Goal: Information Seeking & Learning: Compare options

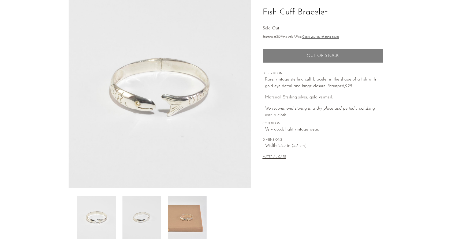
scroll to position [38, 0]
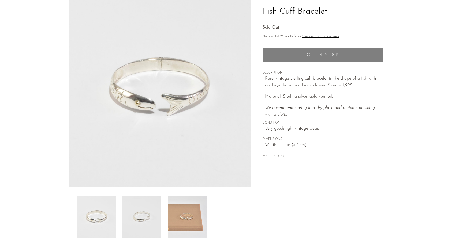
click at [141, 220] on img at bounding box center [141, 217] width 39 height 43
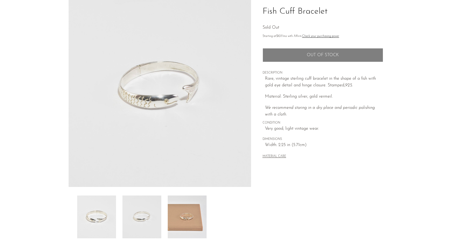
click at [175, 220] on img at bounding box center [187, 217] width 39 height 43
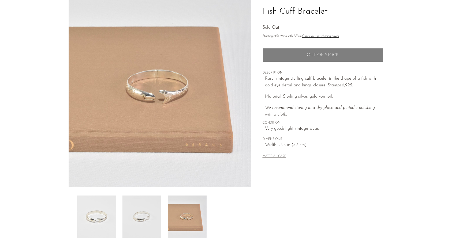
click at [87, 215] on img at bounding box center [96, 217] width 39 height 43
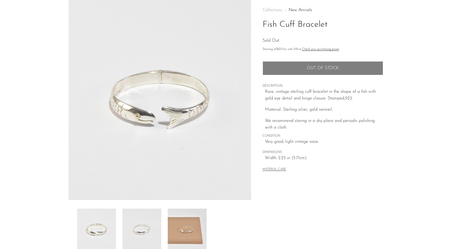
scroll to position [24, 0]
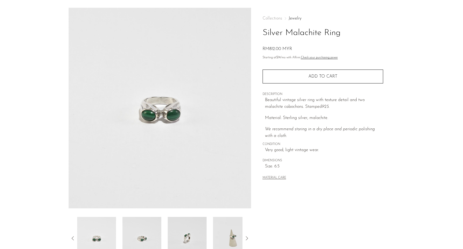
scroll to position [23, 0]
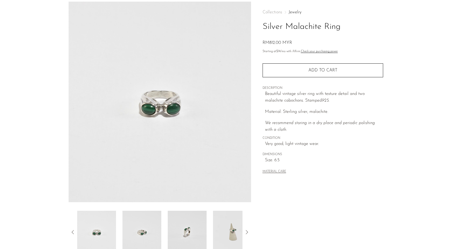
click at [149, 229] on img at bounding box center [141, 232] width 39 height 43
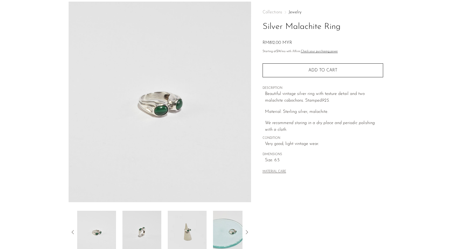
click at [164, 229] on div at bounding box center [159, 232] width 165 height 43
click at [183, 230] on img at bounding box center [187, 232] width 39 height 43
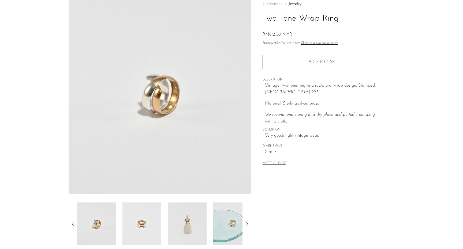
scroll to position [36, 0]
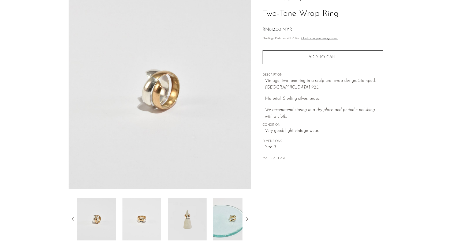
click at [182, 216] on img at bounding box center [187, 219] width 39 height 43
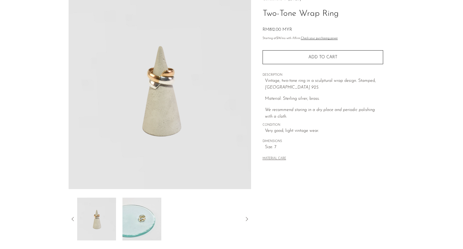
scroll to position [0, 0]
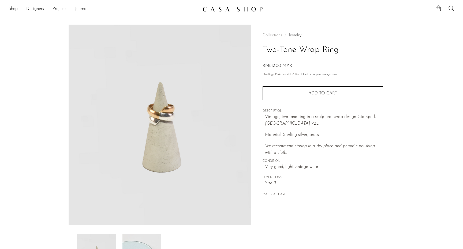
click at [295, 36] on link "Jewelry" at bounding box center [294, 35] width 13 height 4
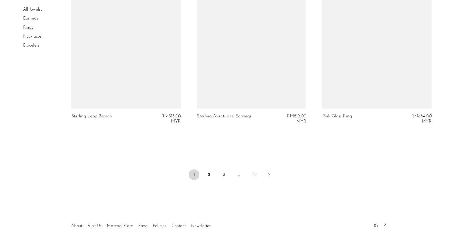
scroll to position [2095, 0]
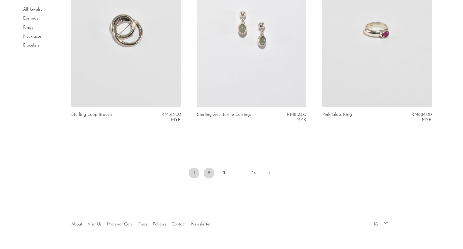
click at [209, 175] on link "2" at bounding box center [209, 173] width 11 height 11
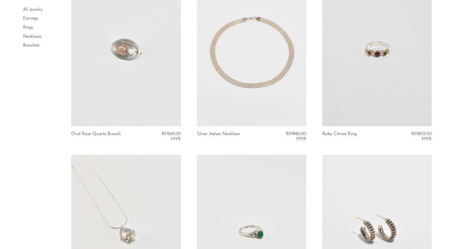
scroll to position [82, 0]
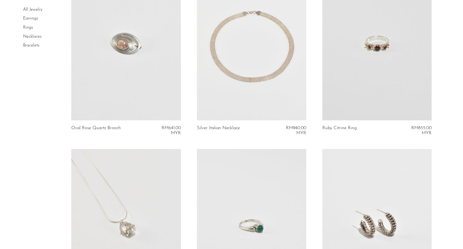
click at [384, 58] on link at bounding box center [376, 44] width 109 height 153
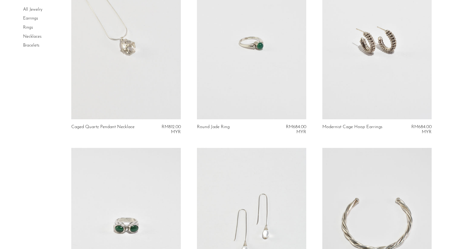
scroll to position [264, 0]
click at [256, 54] on link at bounding box center [251, 43] width 109 height 153
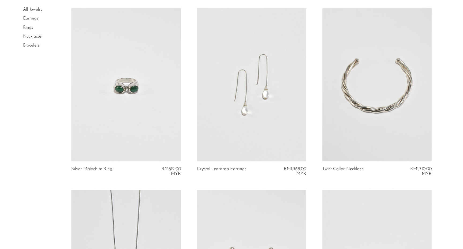
scroll to position [466, 0]
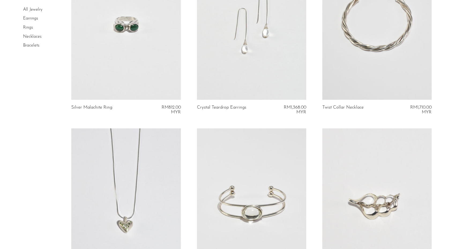
click at [148, 39] on link at bounding box center [125, 23] width 109 height 153
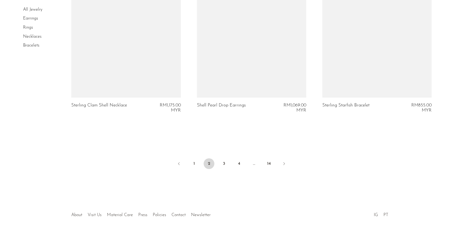
scroll to position [2104, 0]
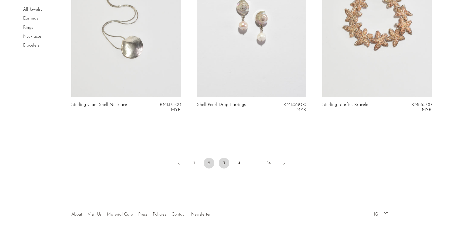
click at [225, 164] on link "3" at bounding box center [224, 163] width 11 height 11
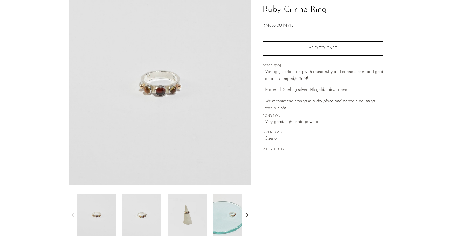
scroll to position [44, 0]
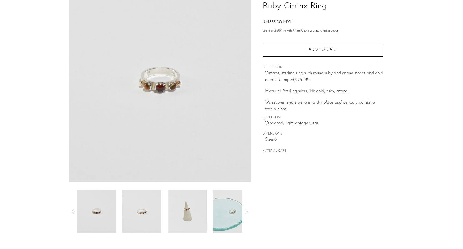
click at [142, 210] on img at bounding box center [141, 211] width 39 height 43
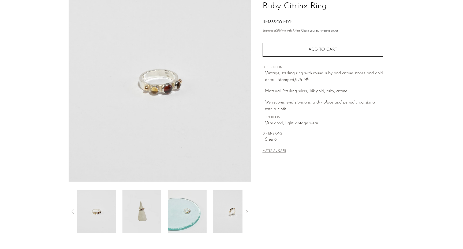
click at [158, 212] on img at bounding box center [141, 211] width 39 height 43
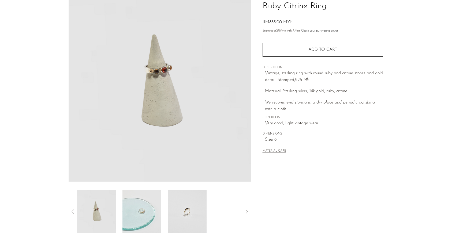
click at [161, 212] on img at bounding box center [141, 211] width 39 height 43
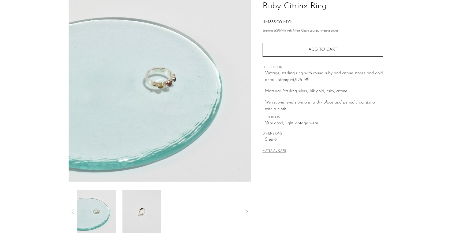
click at [154, 211] on img at bounding box center [141, 211] width 39 height 43
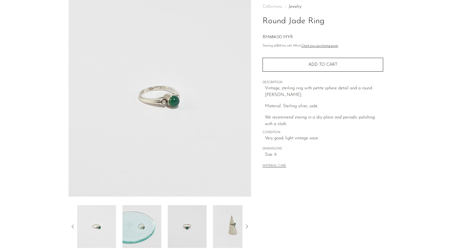
scroll to position [32, 0]
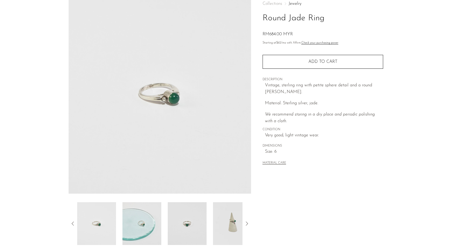
click at [223, 230] on img at bounding box center [232, 223] width 39 height 43
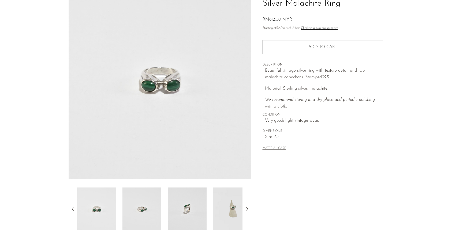
scroll to position [48, 0]
click at [235, 208] on img at bounding box center [232, 207] width 39 height 43
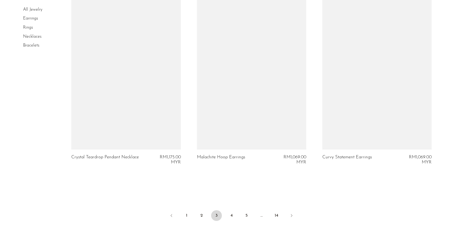
scroll to position [2080, 0]
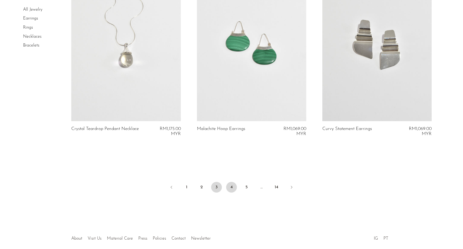
click at [237, 188] on link "4" at bounding box center [231, 187] width 11 height 11
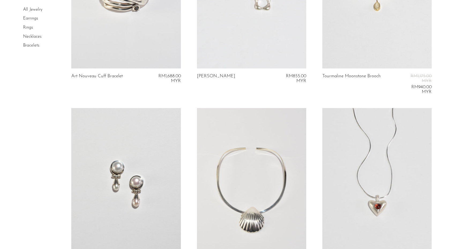
scroll to position [2134, 0]
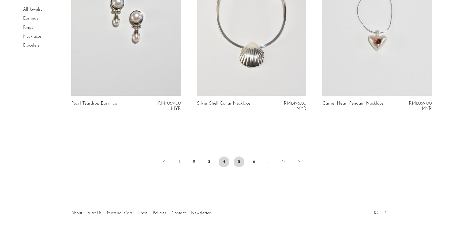
click at [236, 162] on link "5" at bounding box center [239, 162] width 11 height 11
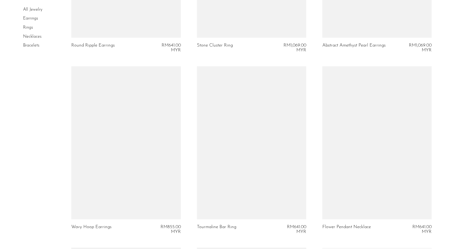
scroll to position [1791, 0]
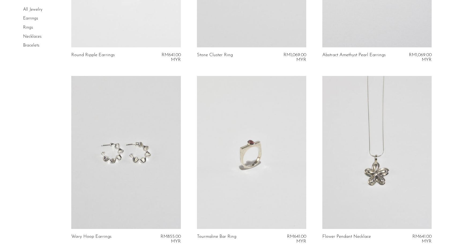
click at [31, 26] on link "Rings" at bounding box center [28, 27] width 10 height 4
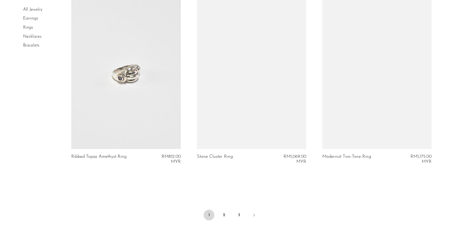
scroll to position [2054, 0]
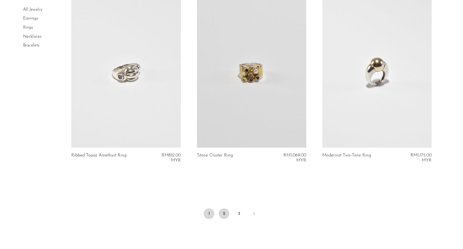
click at [225, 212] on link "2" at bounding box center [224, 214] width 11 height 11
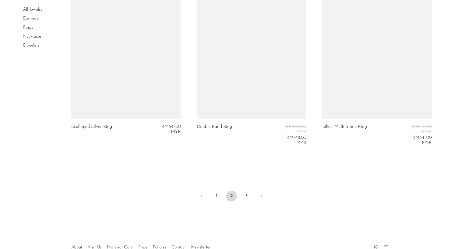
scroll to position [2083, 0]
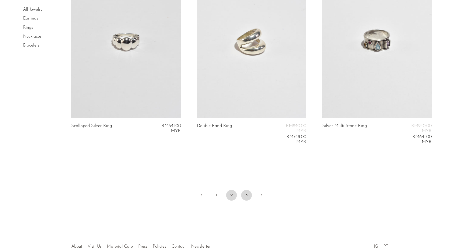
click at [243, 195] on link "3" at bounding box center [246, 195] width 11 height 11
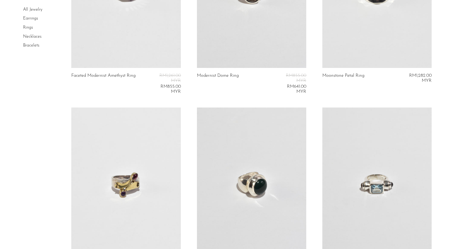
scroll to position [136, 0]
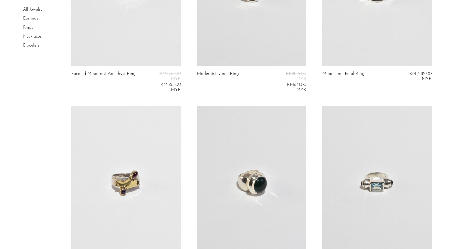
click at [132, 184] on link at bounding box center [125, 182] width 109 height 153
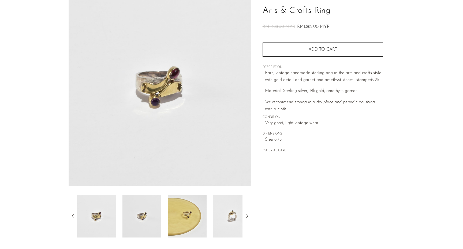
scroll to position [39, 0]
click at [186, 217] on img at bounding box center [187, 216] width 39 height 43
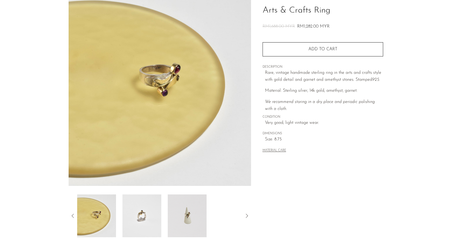
click at [167, 215] on div at bounding box center [159, 216] width 165 height 43
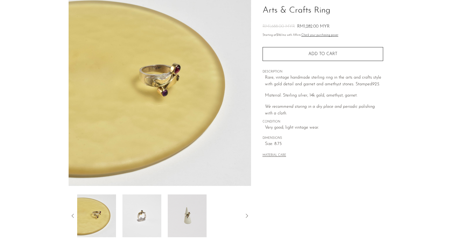
click at [167, 215] on div at bounding box center [159, 216] width 165 height 43
click at [145, 215] on img at bounding box center [141, 216] width 39 height 43
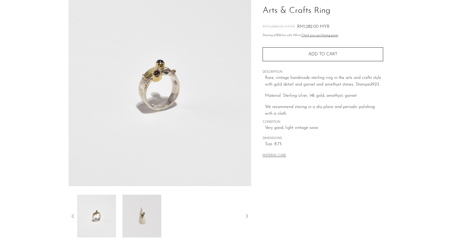
scroll to position [38, 0]
click at [156, 214] on img at bounding box center [141, 216] width 39 height 43
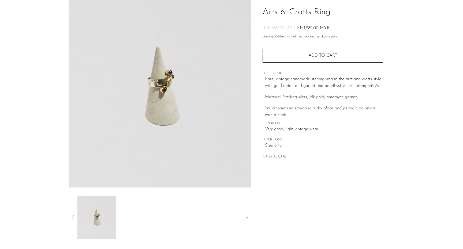
scroll to position [0, 0]
